Goal: Task Accomplishment & Management: Use online tool/utility

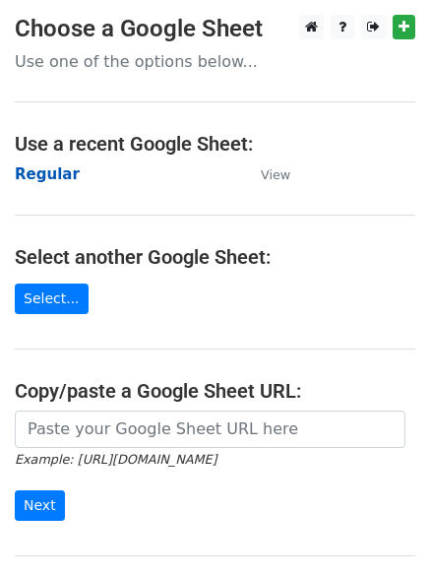
click at [48, 178] on strong "Regular" at bounding box center [47, 174] width 65 height 18
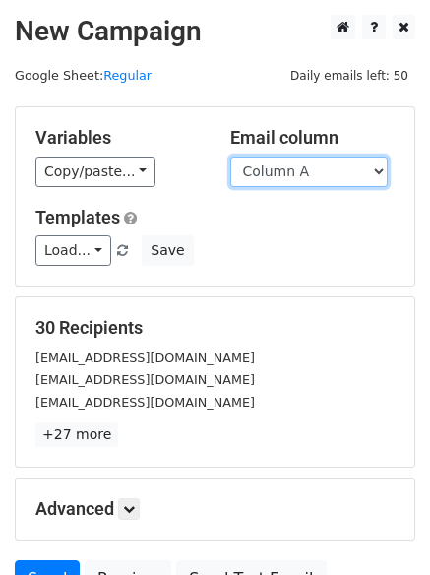
click at [312, 169] on select "Column A Column B Column C" at bounding box center [310, 172] width 158 height 31
select select "Column B"
click at [231, 157] on select "Column A Column B Column C" at bounding box center [310, 172] width 158 height 31
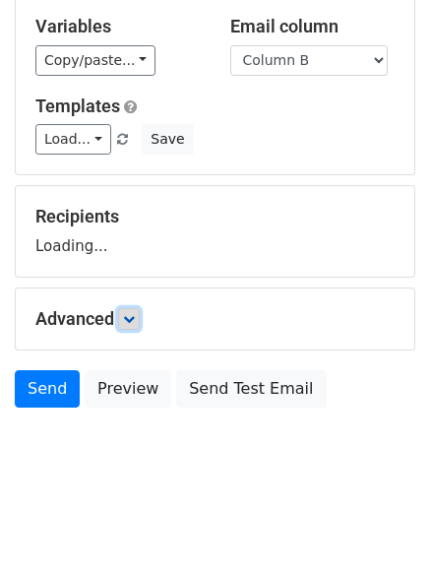
click at [129, 321] on icon at bounding box center [129, 319] width 12 height 12
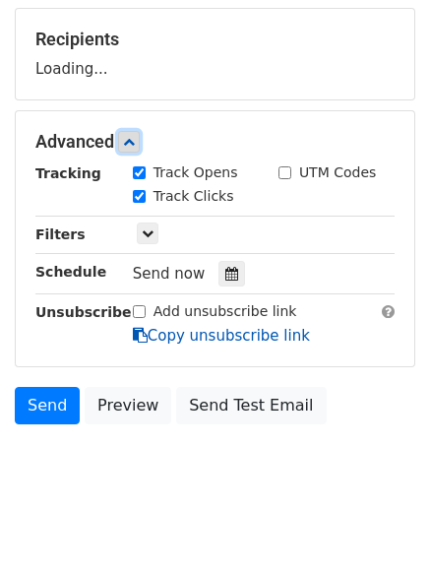
scroll to position [296, 0]
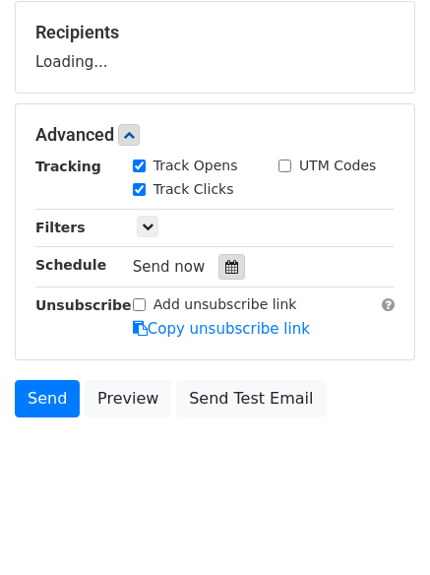
click at [224, 255] on div at bounding box center [232, 267] width 27 height 26
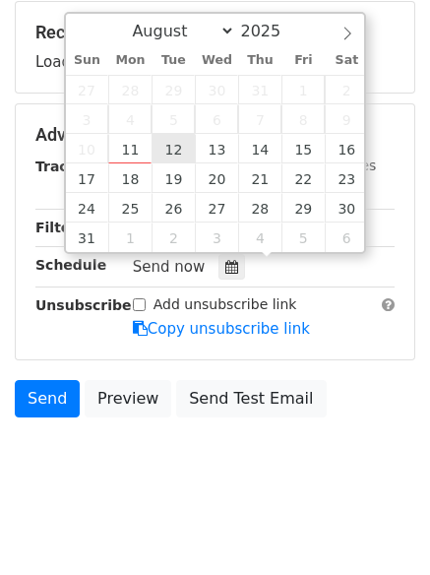
type input "2025-08-12 12:00"
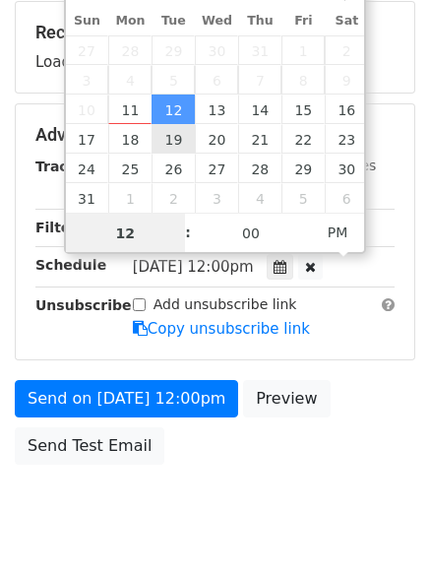
scroll to position [1, 0]
type input "5"
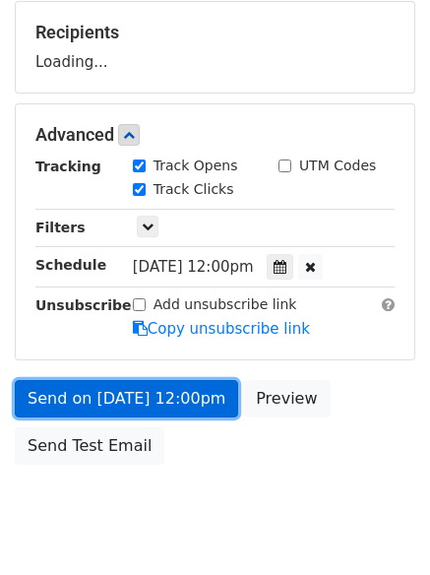
type input "2025-08-12 17:00"
click at [154, 380] on link "Send on Aug 12 at 12:00pm" at bounding box center [127, 398] width 224 height 37
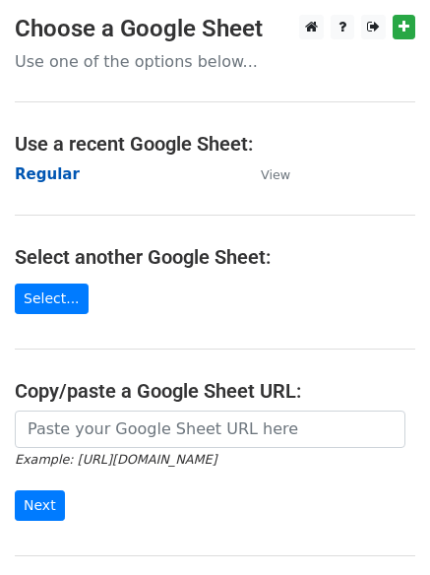
click at [33, 169] on strong "Regular" at bounding box center [47, 174] width 65 height 18
click at [53, 169] on strong "Regular" at bounding box center [47, 174] width 65 height 18
click at [47, 169] on strong "Regular" at bounding box center [47, 174] width 65 height 18
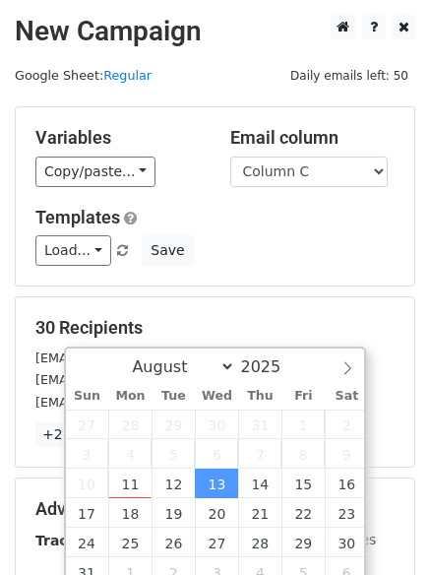
select select "Column C"
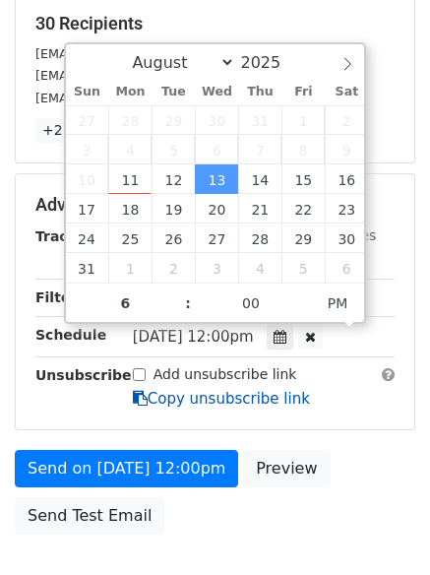
scroll to position [1, 0]
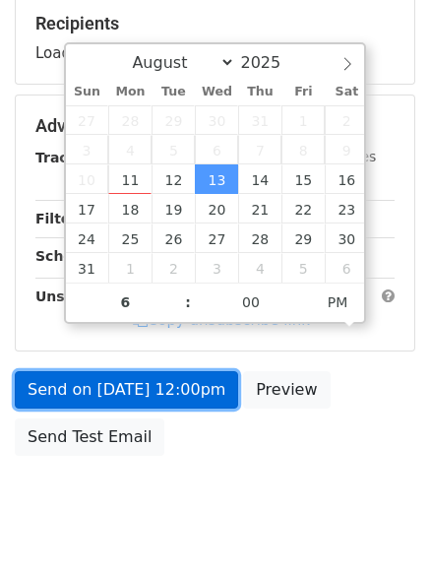
type input "2025-08-13 18:00"
click at [135, 405] on link "Send on Aug 13 at 12:00pm" at bounding box center [127, 389] width 224 height 37
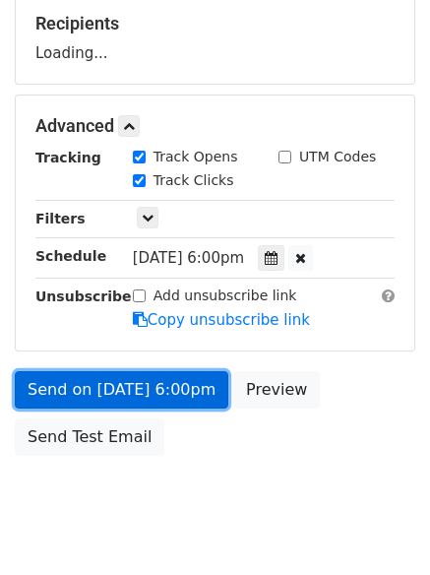
click at [119, 387] on link "Send on Aug 13 at 6:00pm" at bounding box center [122, 389] width 214 height 37
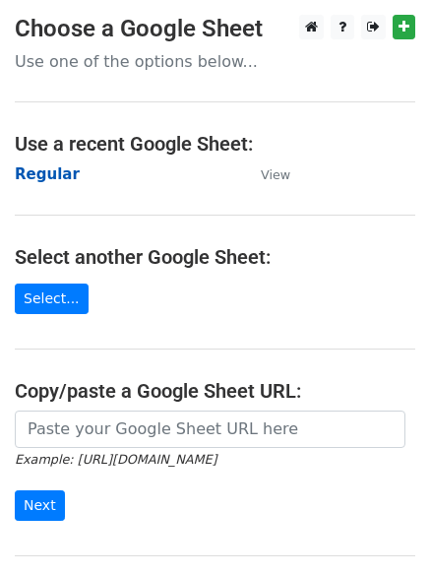
click at [48, 172] on strong "Regular" at bounding box center [47, 174] width 65 height 18
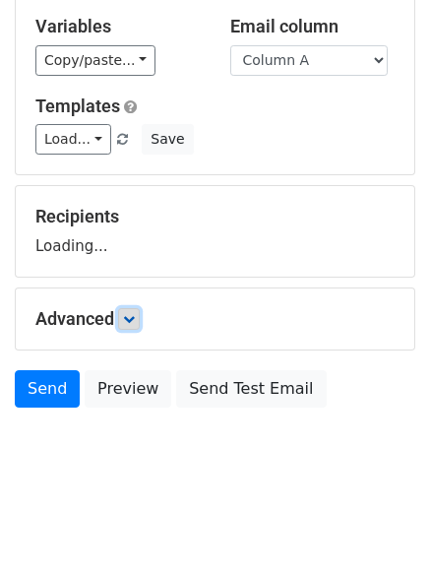
click at [139, 308] on link at bounding box center [129, 319] width 22 height 22
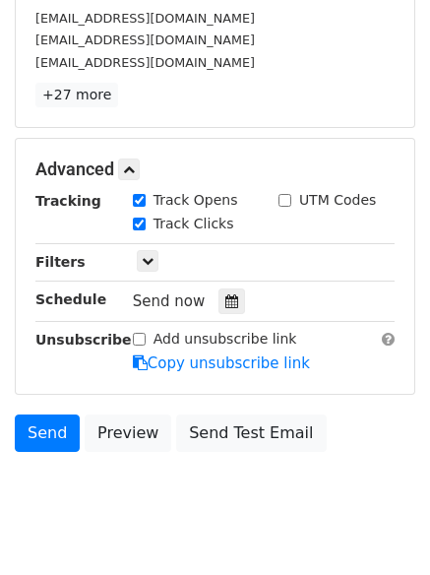
scroll to position [353, 0]
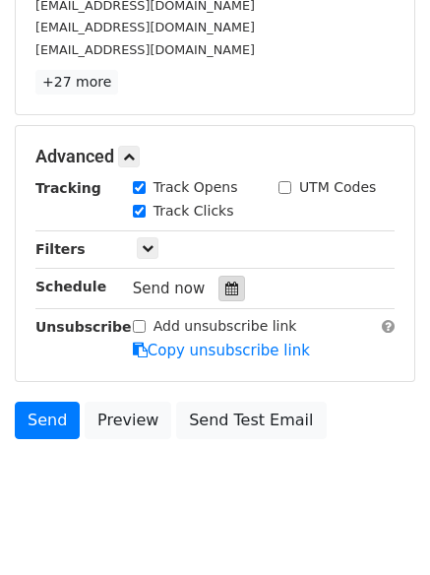
click at [231, 287] on div at bounding box center [232, 289] width 27 height 26
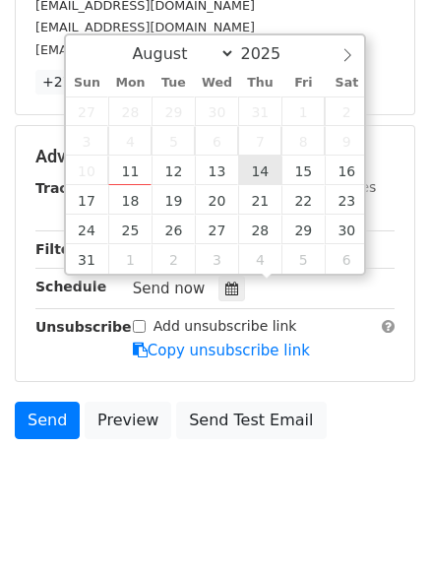
type input "2025-08-14 12:00"
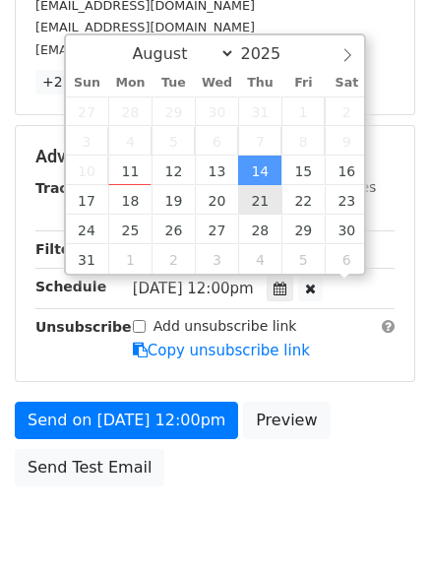
scroll to position [1, 0]
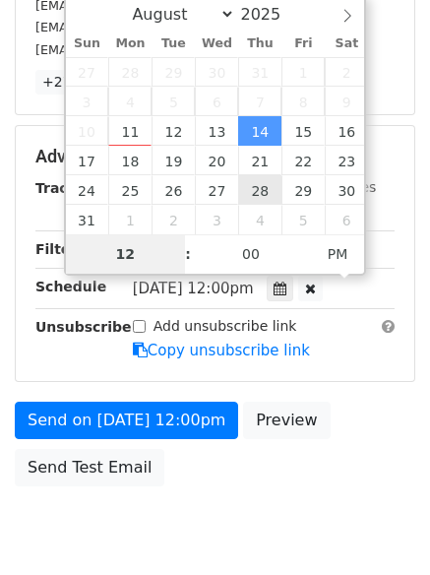
type input "7"
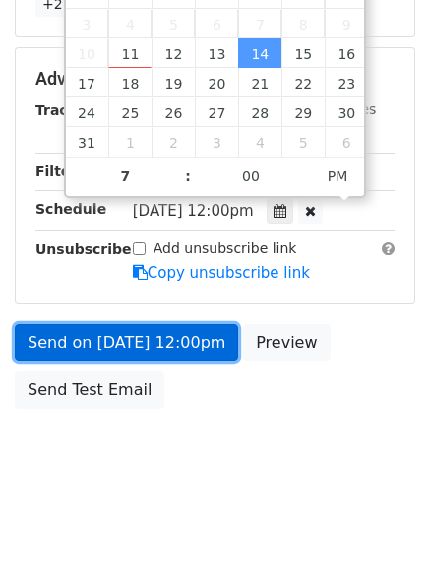
type input "2025-08-14 19:00"
click at [132, 354] on link "Send on Aug 14 at 12:00pm" at bounding box center [127, 342] width 224 height 37
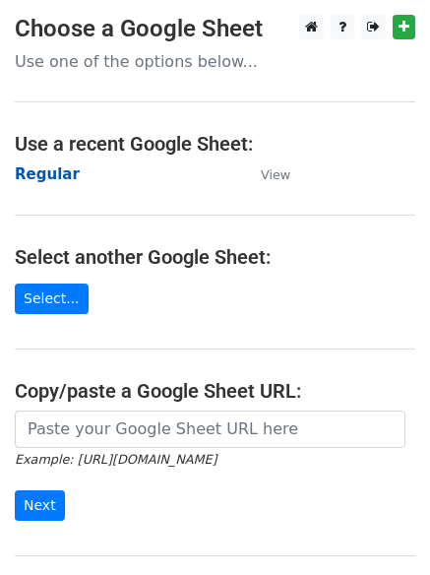
click at [44, 181] on strong "Regular" at bounding box center [47, 174] width 65 height 18
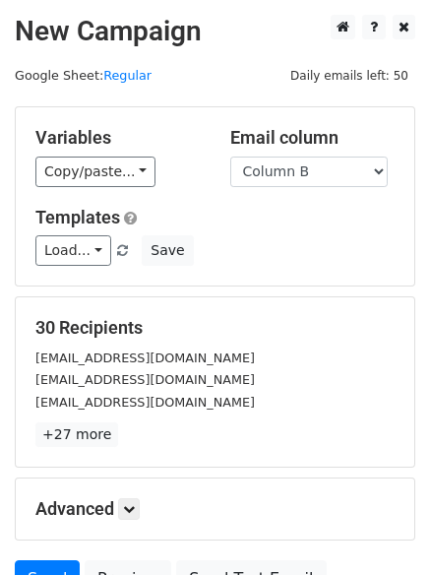
select select "Column B"
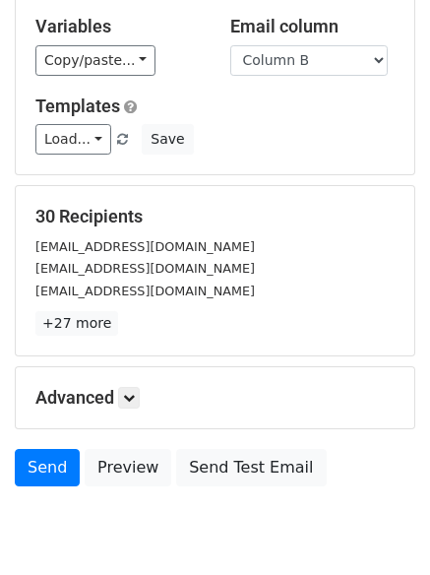
click at [134, 311] on p "+27 more" at bounding box center [215, 323] width 360 height 25
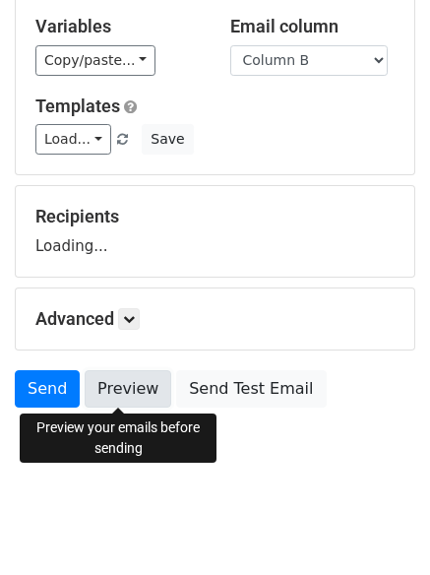
click at [143, 389] on link "Preview" at bounding box center [128, 388] width 87 height 37
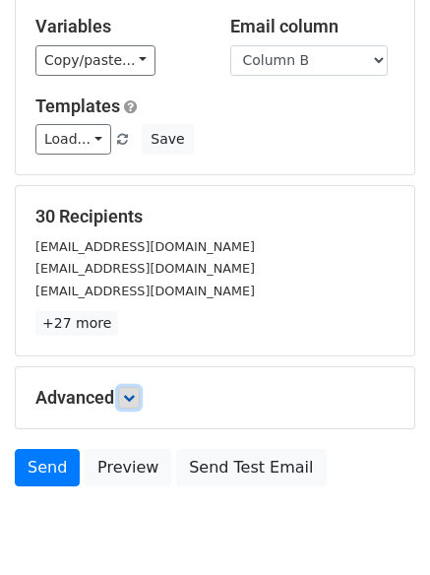
click at [130, 403] on icon at bounding box center [129, 398] width 12 height 12
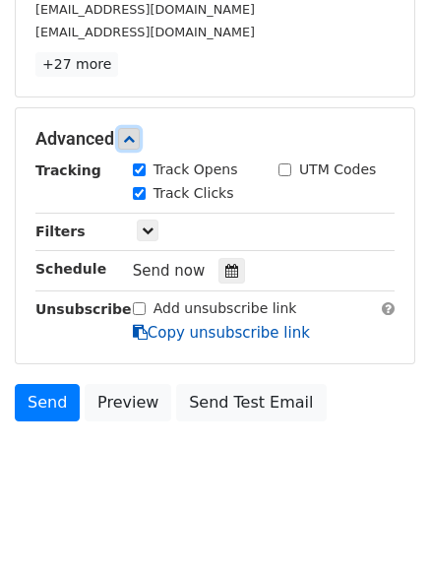
scroll to position [382, 0]
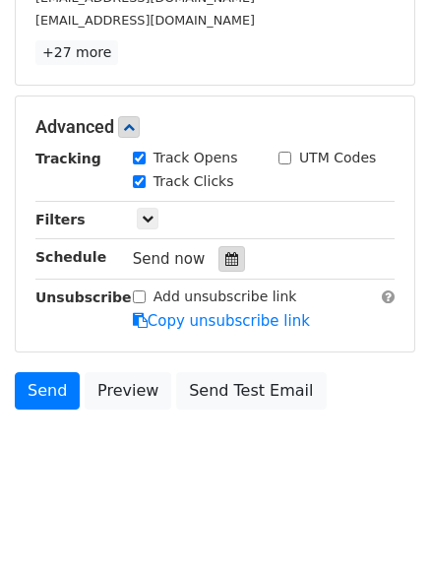
click at [229, 254] on icon at bounding box center [232, 259] width 13 height 14
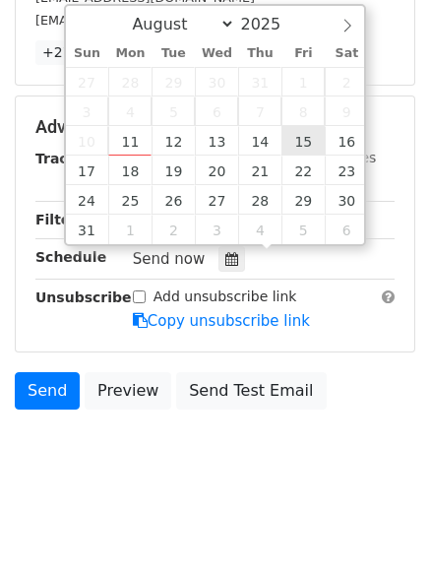
type input "2025-08-15 12:00"
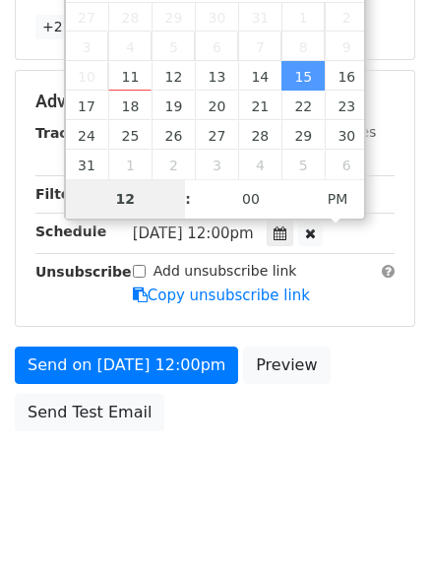
scroll to position [352, 0]
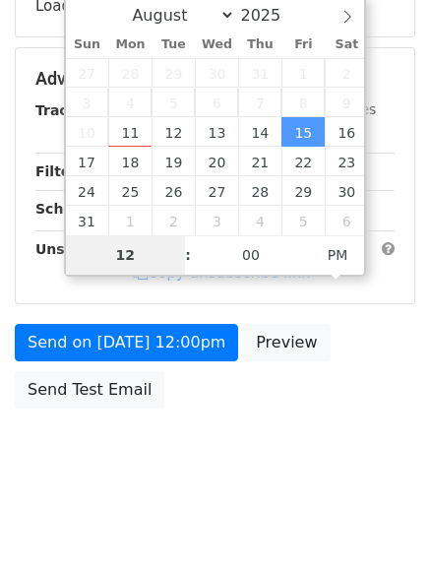
type input "8"
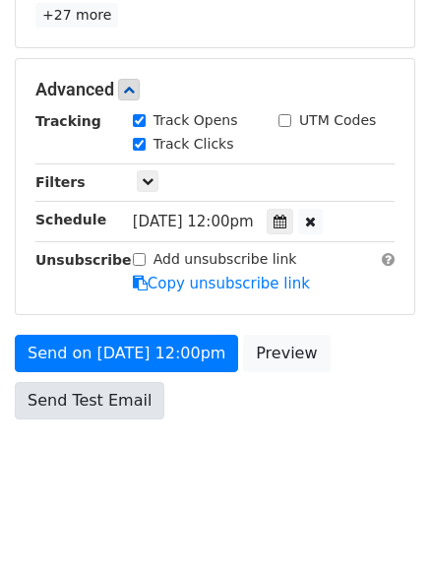
scroll to position [816, 0]
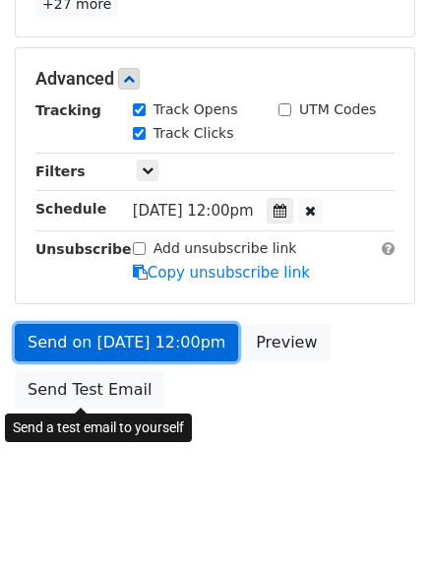
type input "2025-08-15 20:00"
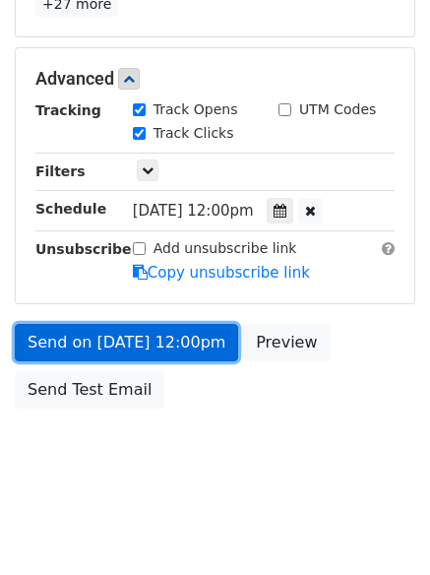
click at [130, 338] on link "Send on Aug 15 at 12:00pm" at bounding box center [127, 342] width 224 height 37
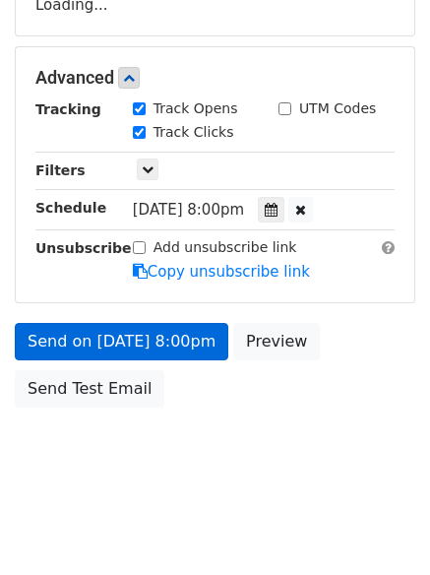
scroll to position [352, 0]
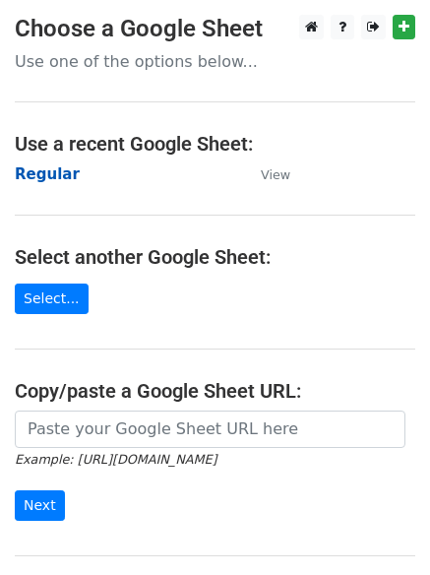
click at [44, 168] on strong "Regular" at bounding box center [47, 174] width 65 height 18
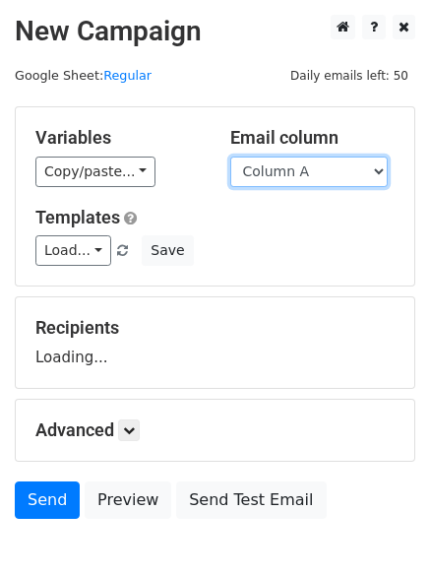
drag, startPoint x: 0, startPoint y: 0, endPoint x: 303, endPoint y: 178, distance: 351.9
click at [306, 175] on select "Column A Column B Column C" at bounding box center [310, 172] width 158 height 31
select select "Column C"
click at [231, 157] on select "Column A Column B Column C" at bounding box center [310, 172] width 158 height 31
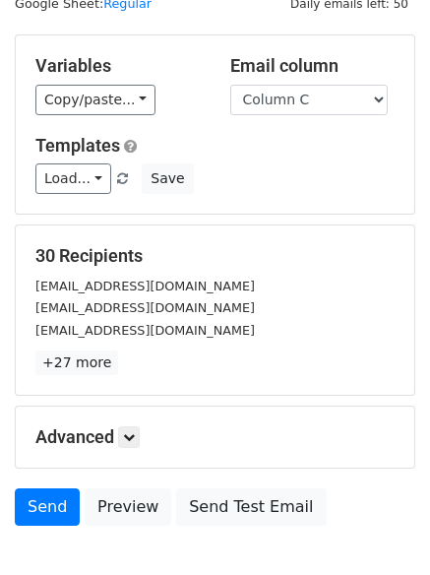
scroll to position [111, 0]
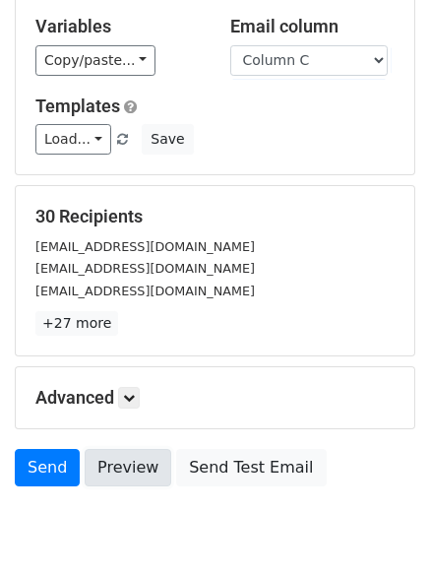
click at [132, 449] on link "Preview" at bounding box center [128, 467] width 87 height 37
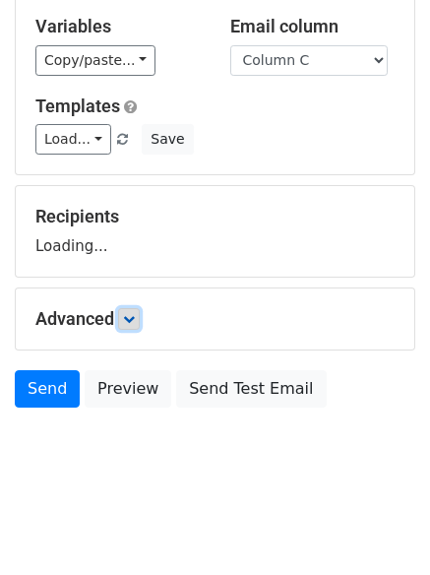
click at [132, 310] on link at bounding box center [129, 319] width 22 height 22
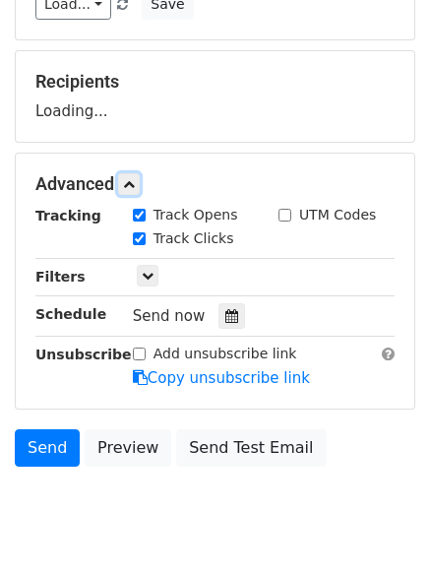
scroll to position [304, 0]
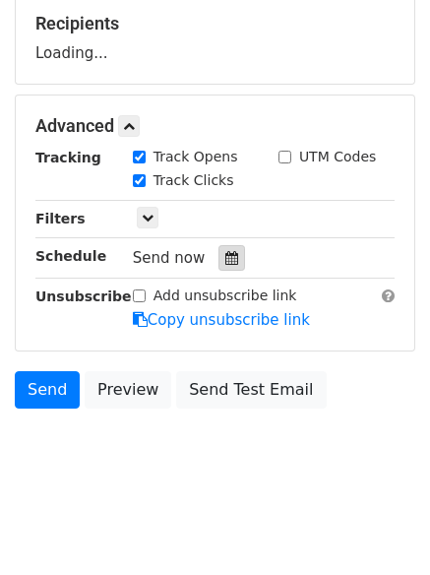
click at [234, 255] on div at bounding box center [232, 258] width 27 height 26
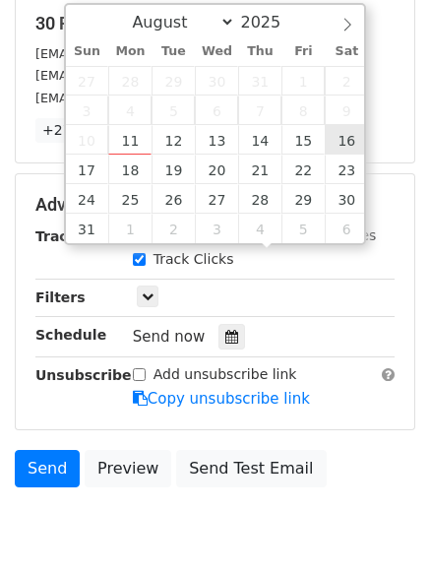
type input "[DATE] 12:00"
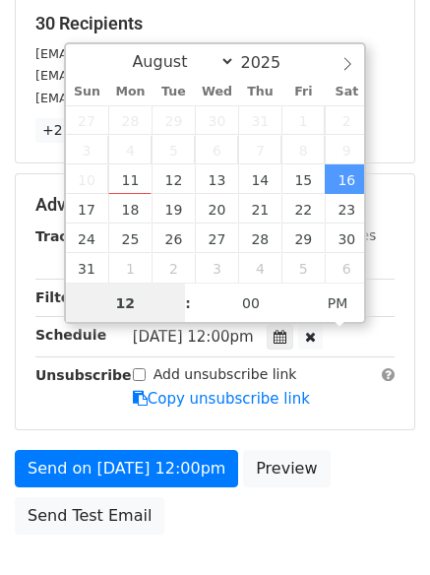
scroll to position [1, 0]
type input "9"
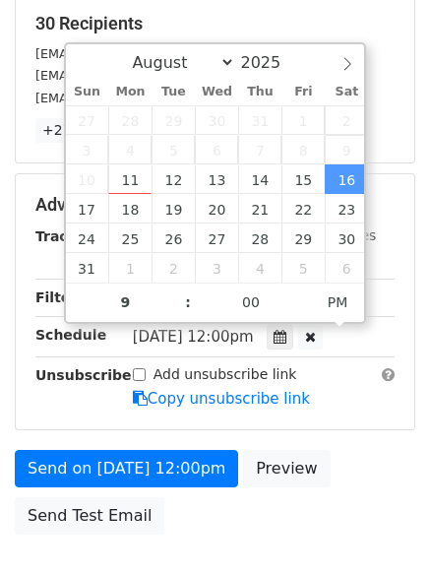
type input "[DATE] 21:00"
type input "09"
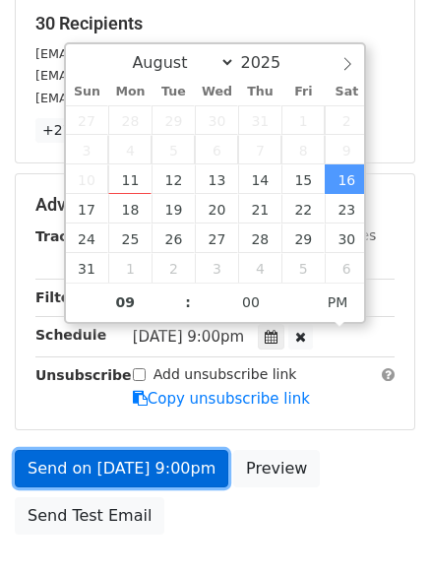
click at [155, 471] on link "Send on [DATE] 9:00pm" at bounding box center [122, 468] width 214 height 37
